Goal: Information Seeking & Learning: Learn about a topic

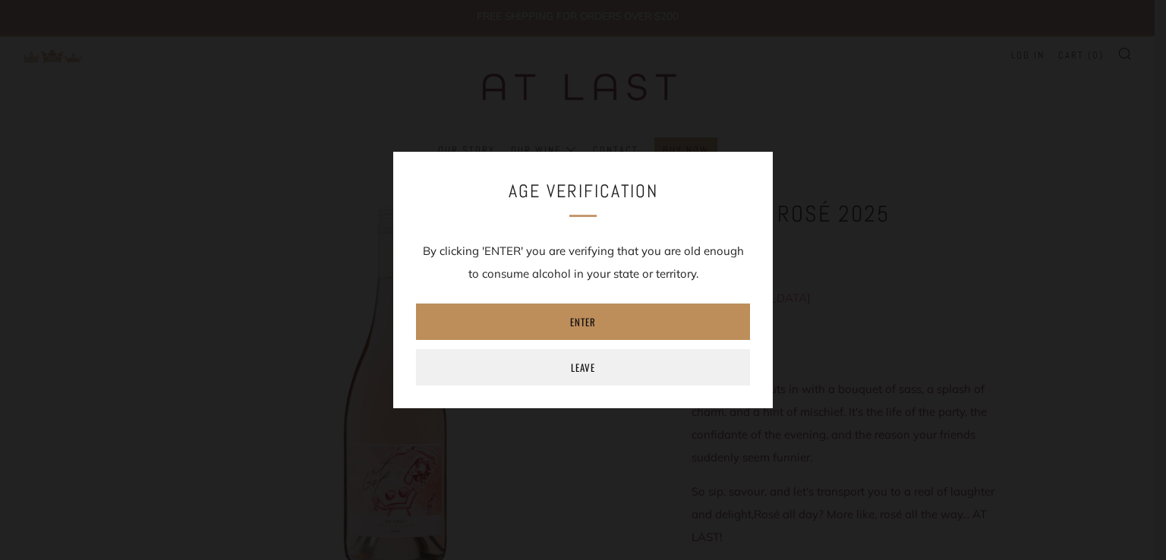
click at [595, 323] on link "Enter" at bounding box center [583, 322] width 334 height 36
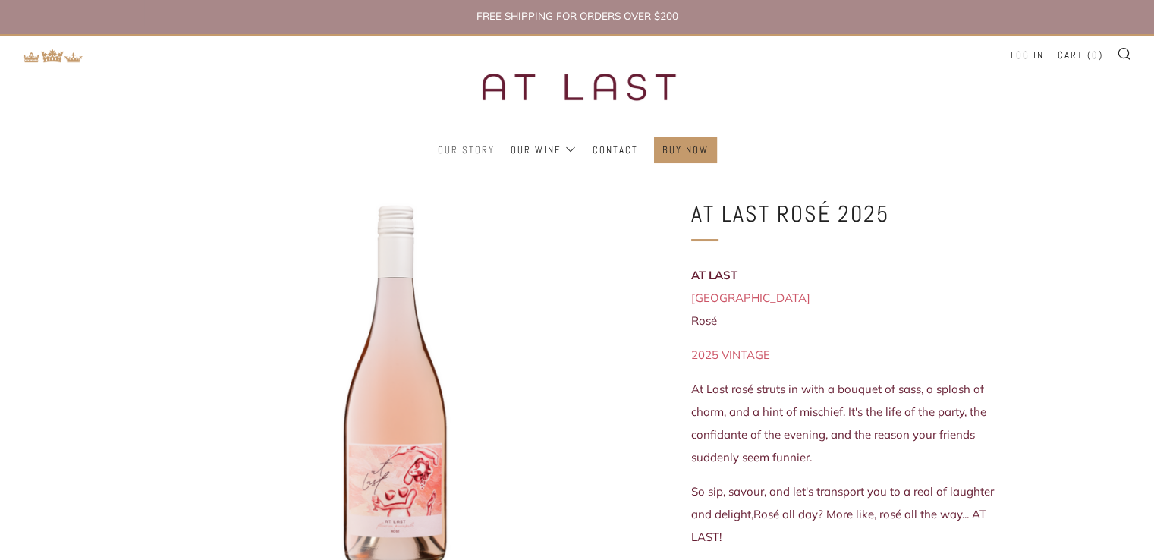
click at [469, 145] on link "Our Story" at bounding box center [466, 150] width 57 height 24
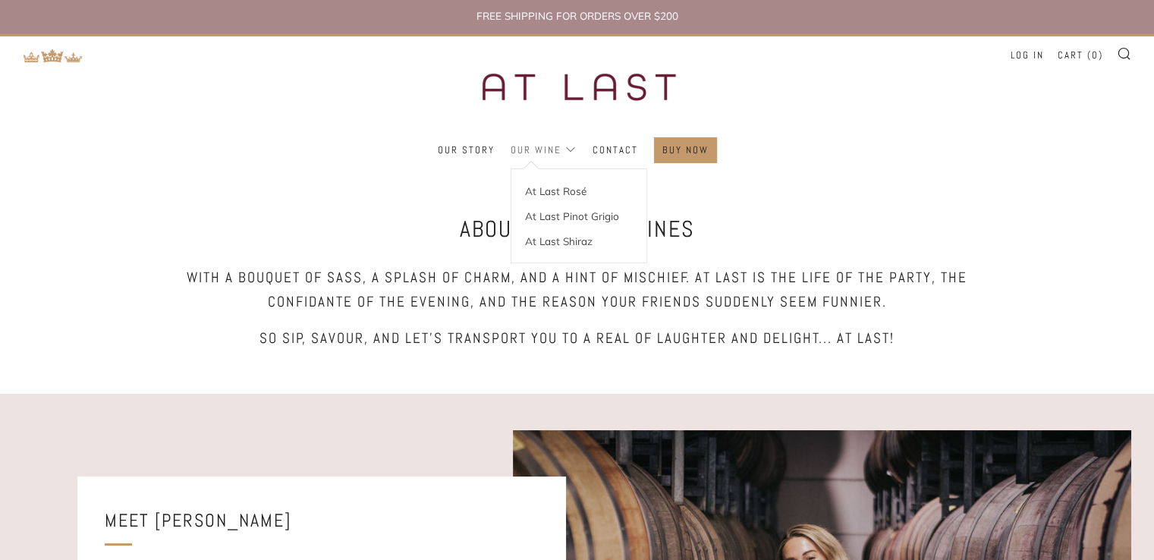
click at [519, 148] on link "Our Wine" at bounding box center [544, 150] width 66 height 24
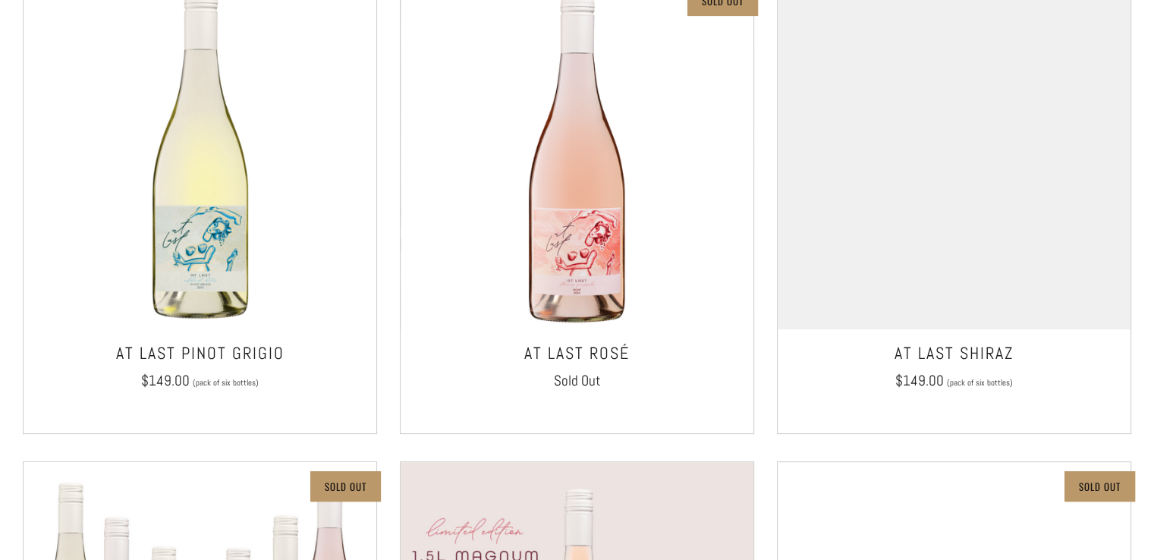
scroll to position [337, 0]
